Goal: Navigation & Orientation: Find specific page/section

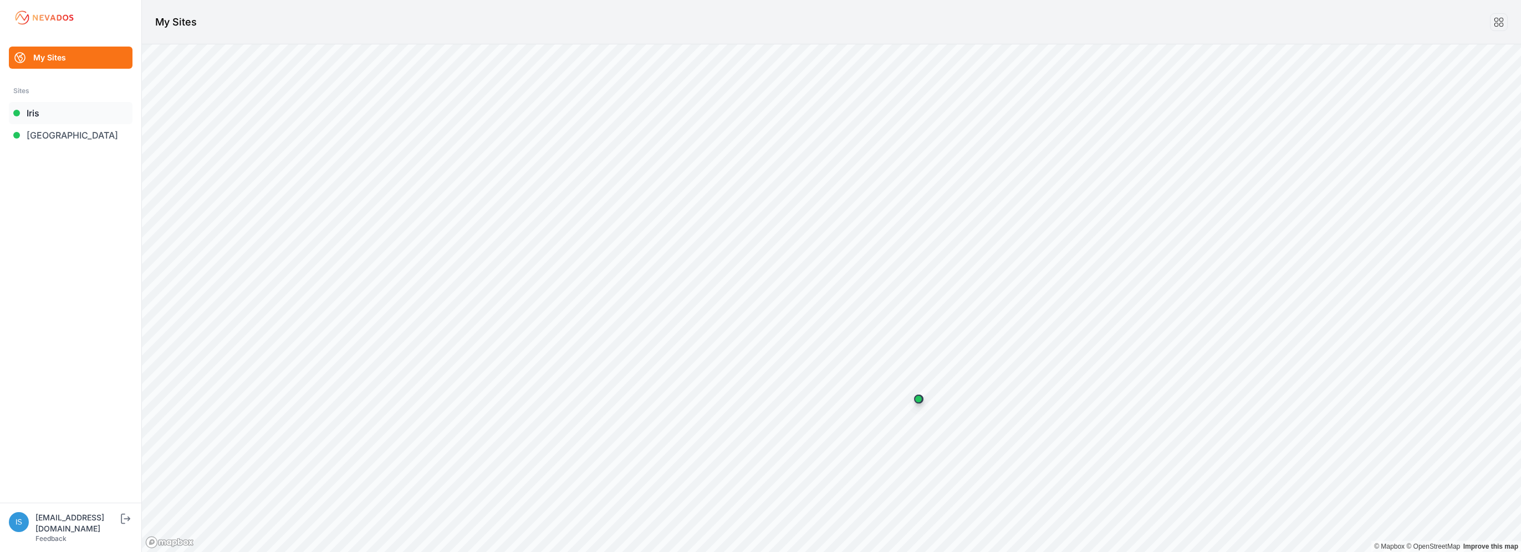
click at [78, 119] on link "Iris" at bounding box center [71, 113] width 124 height 22
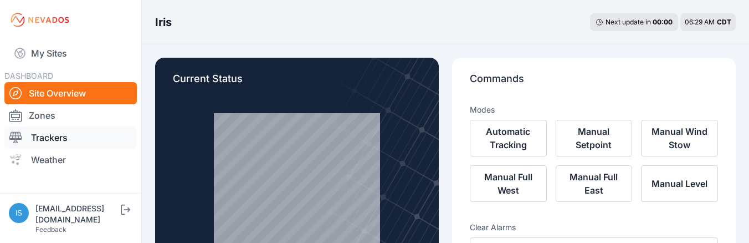
click at [60, 142] on link "Trackers" at bounding box center [70, 137] width 132 height 22
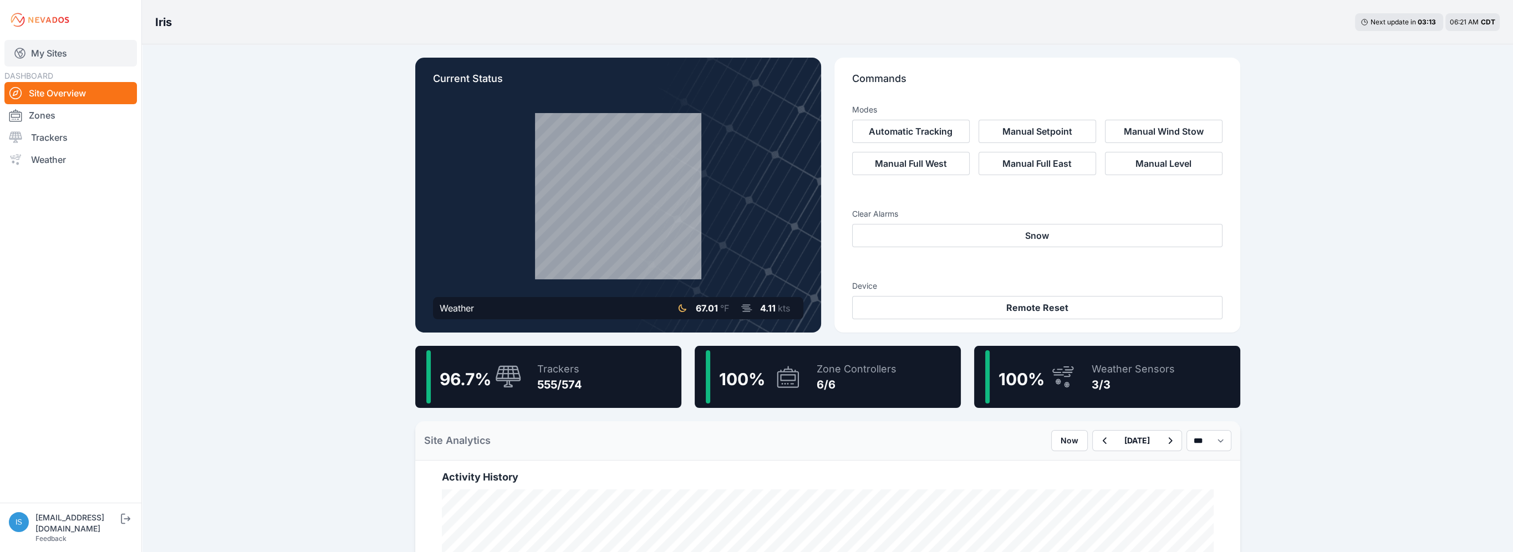
click at [64, 52] on link "My Sites" at bounding box center [70, 53] width 132 height 27
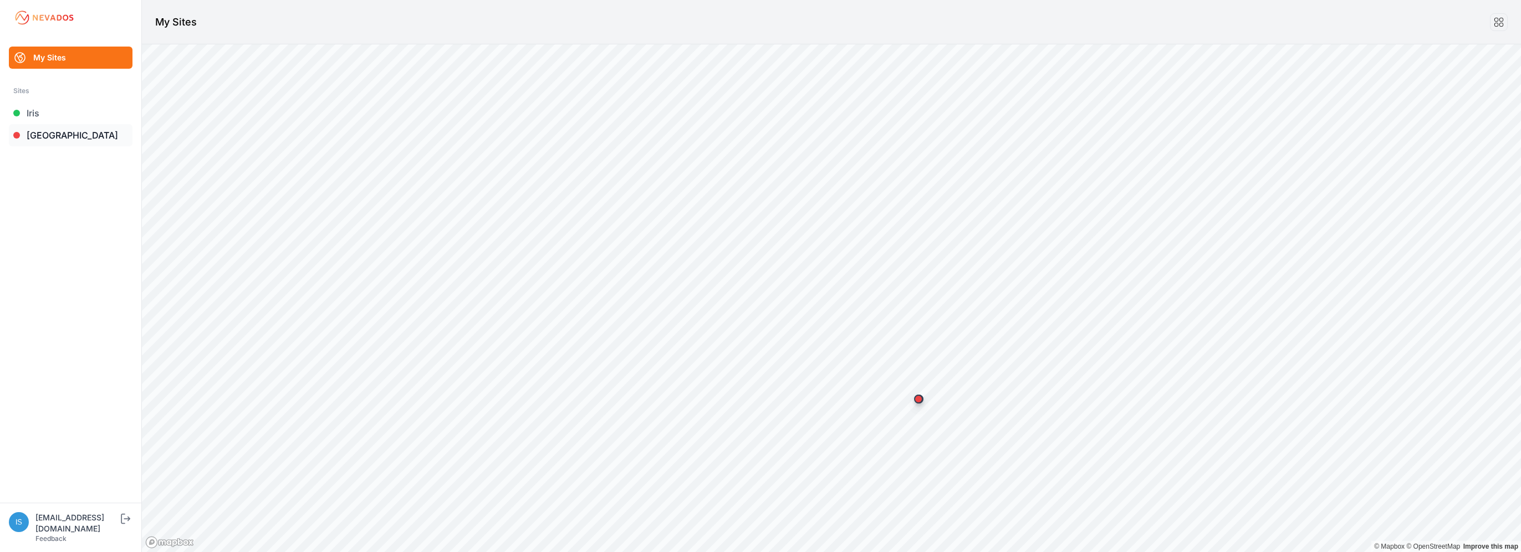
click at [58, 139] on link "Sunlight Road" at bounding box center [71, 135] width 124 height 22
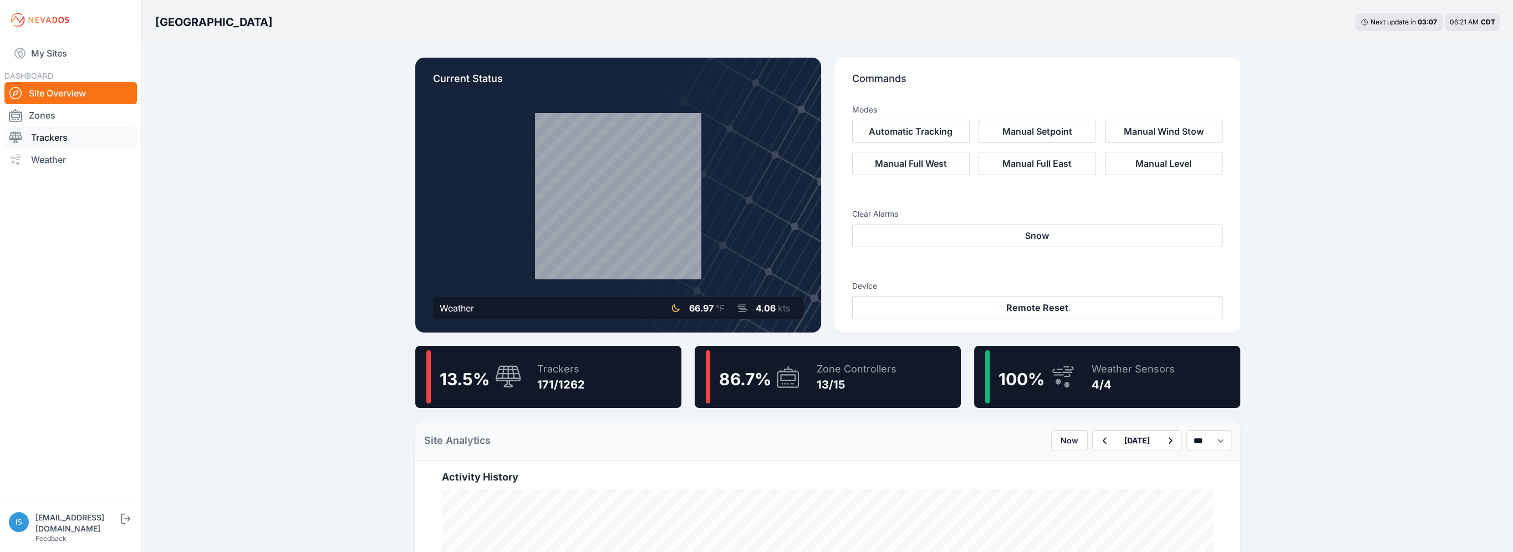
click at [65, 144] on link "Trackers" at bounding box center [70, 137] width 132 height 22
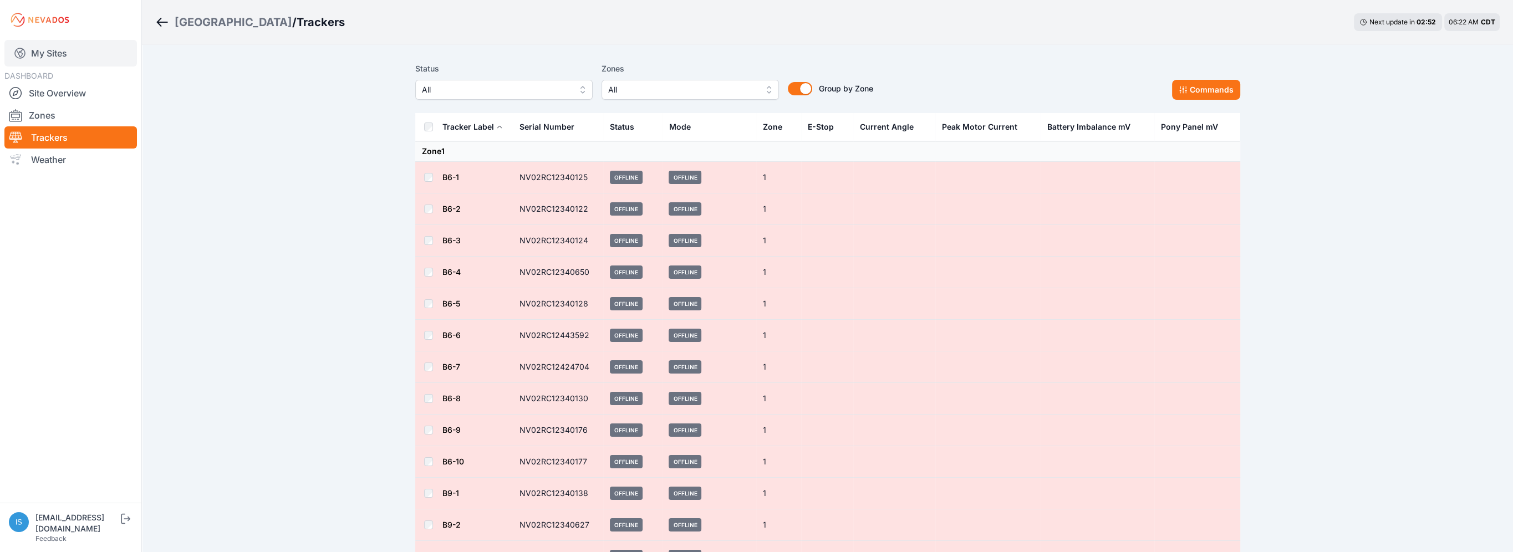
click at [54, 53] on link "My Sites" at bounding box center [70, 53] width 132 height 27
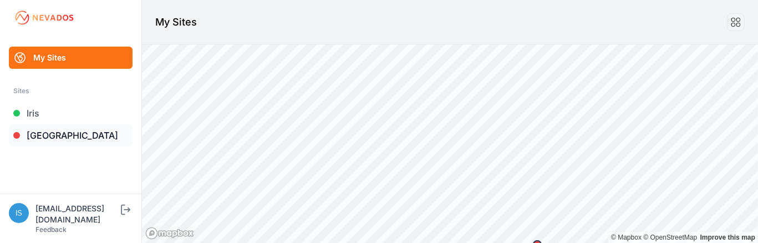
click at [49, 137] on link "Sunlight Road" at bounding box center [71, 135] width 124 height 22
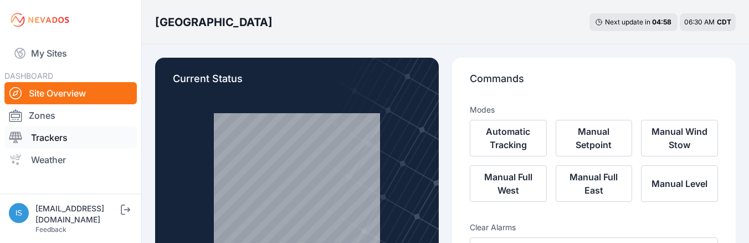
click at [55, 132] on link "Trackers" at bounding box center [70, 137] width 132 height 22
